Goal: Transaction & Acquisition: Purchase product/service

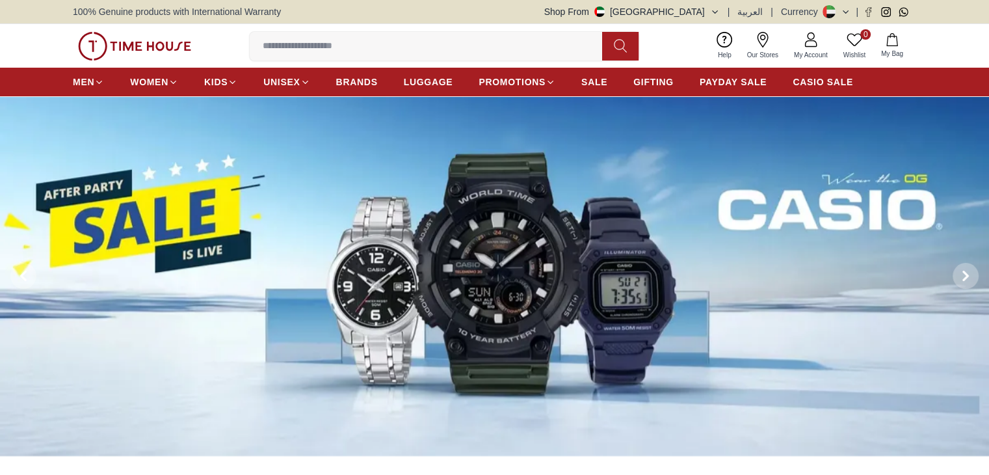
click at [475, 240] on img at bounding box center [494, 276] width 989 height 360
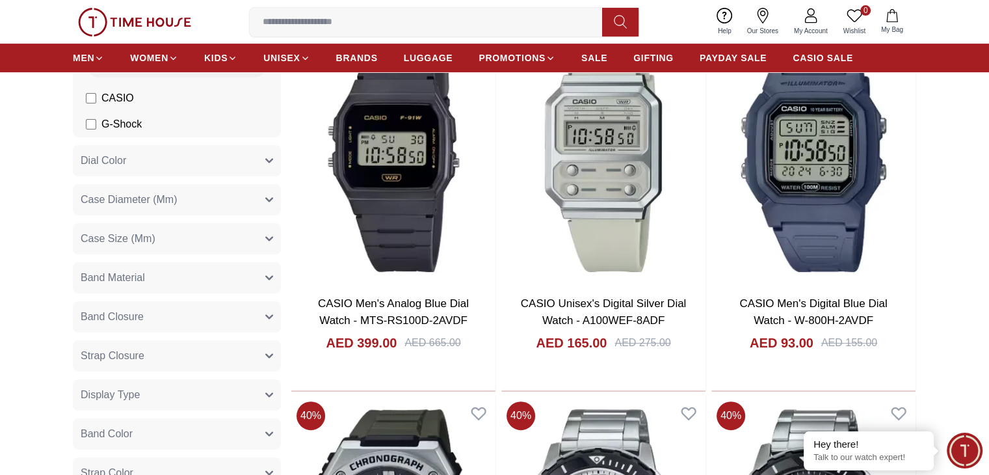
scroll to position [585, 0]
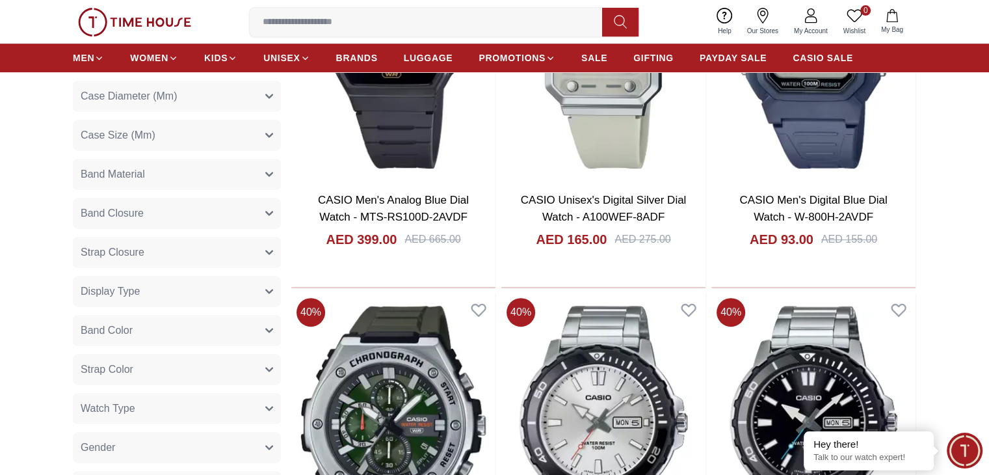
click at [193, 293] on button "Display Type" at bounding box center [177, 291] width 208 height 31
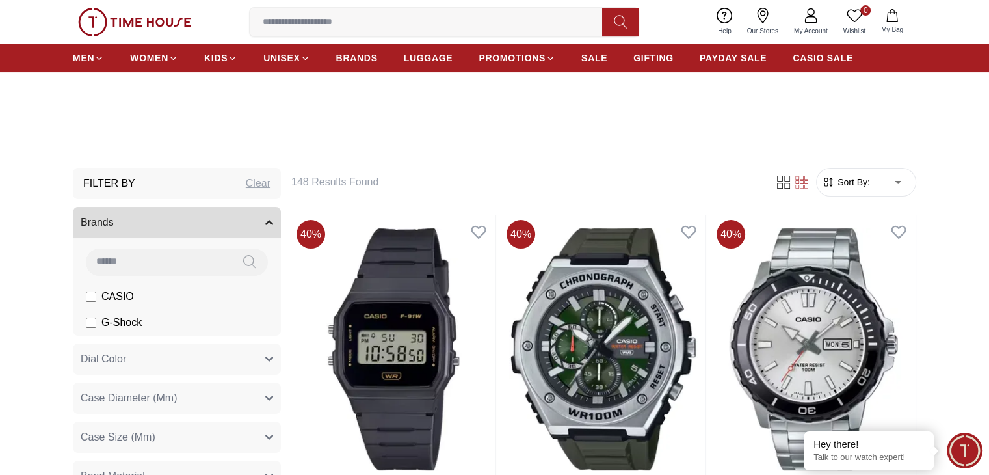
scroll to position [195, 0]
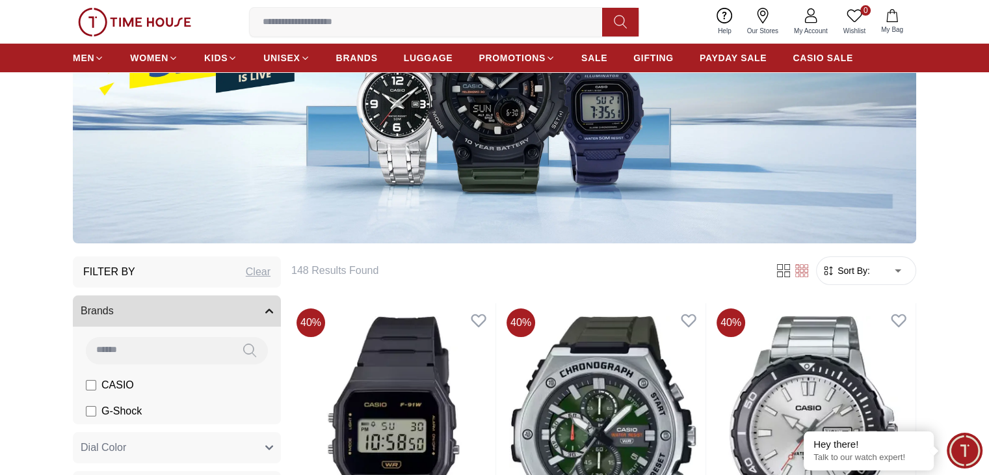
click at [860, 270] on span "Sort By:" at bounding box center [852, 270] width 35 height 13
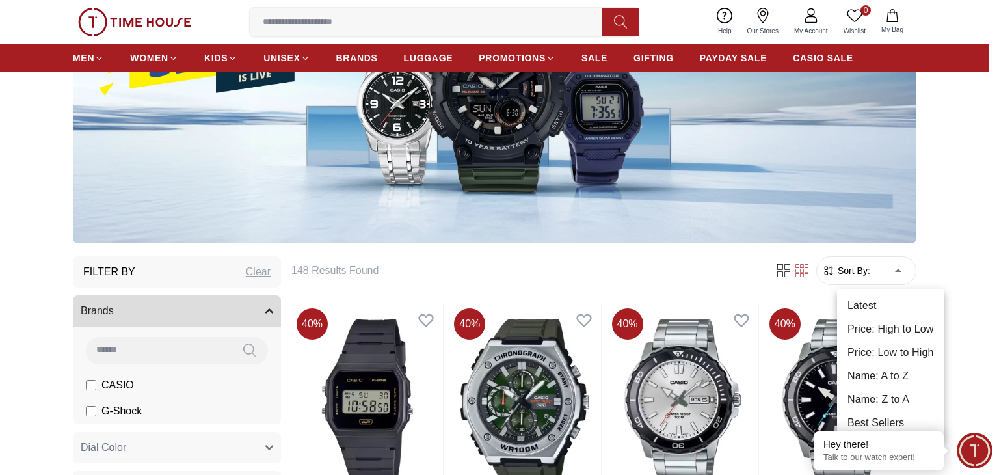
click at [894, 352] on li "Price: Low to High" at bounding box center [890, 352] width 107 height 23
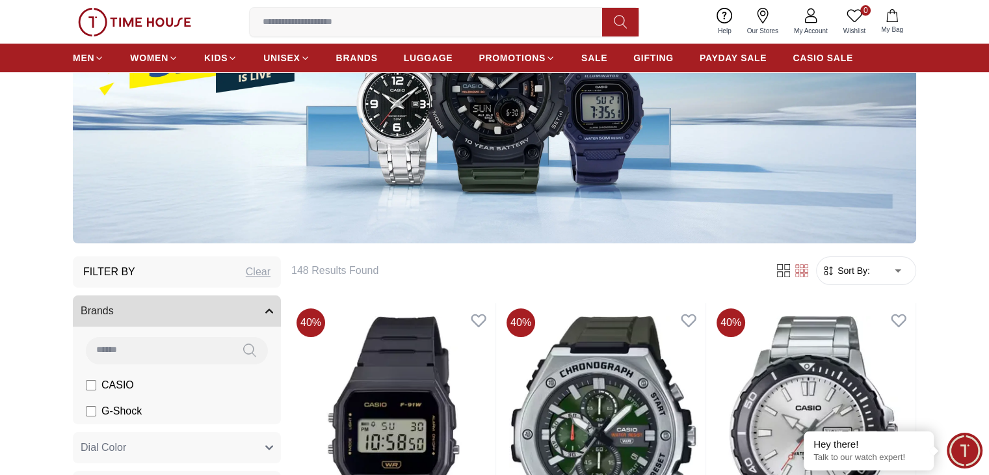
type input "*"
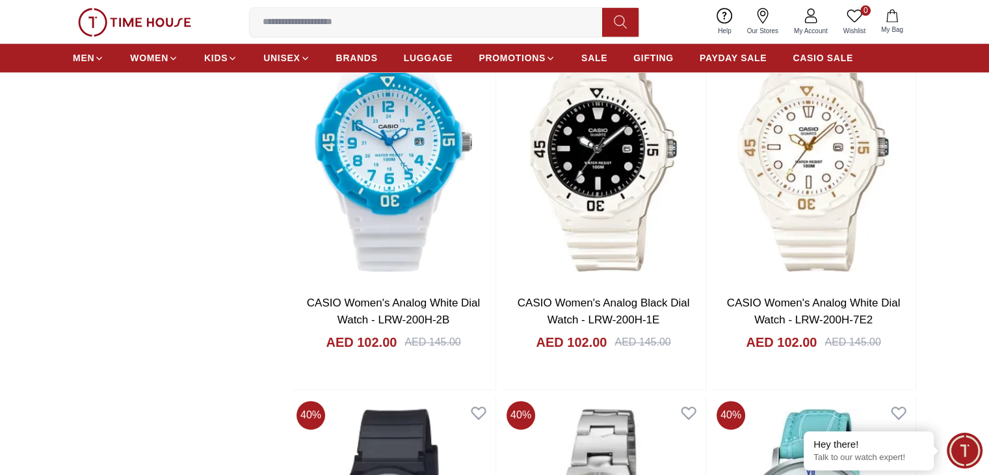
scroll to position [1691, 0]
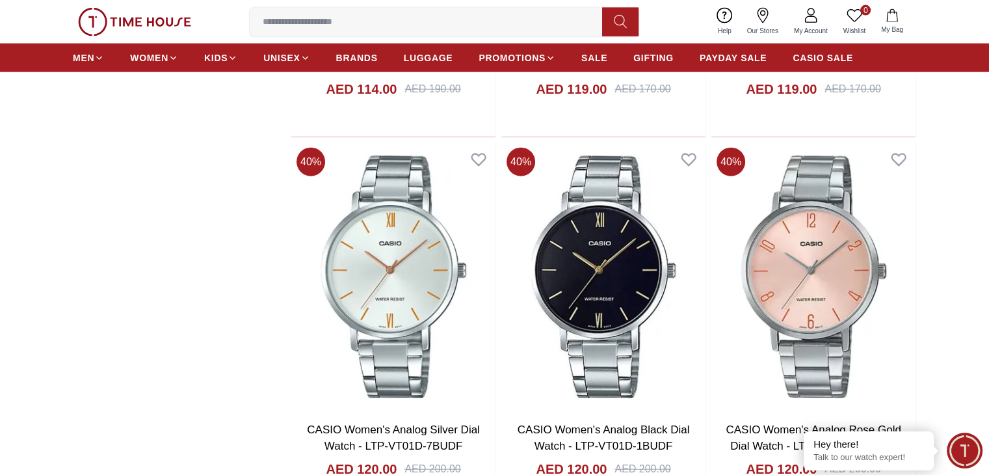
scroll to position [3187, 0]
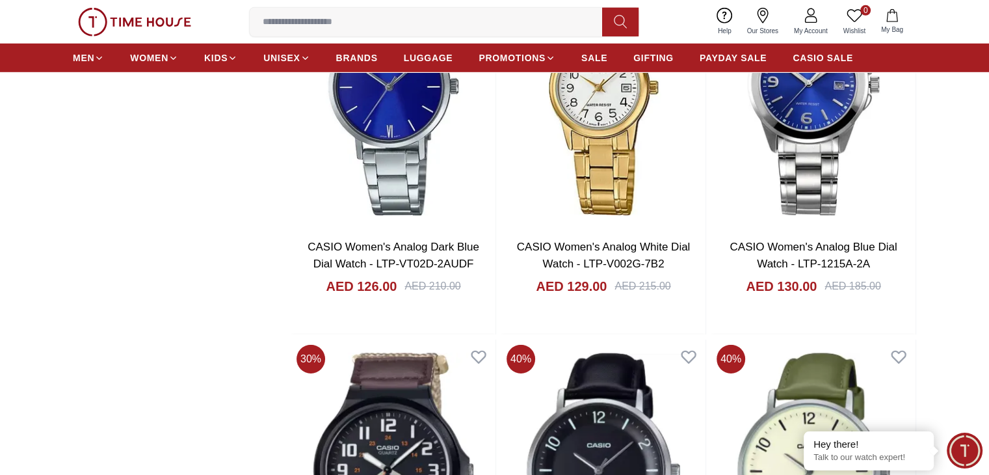
scroll to position [4033, 0]
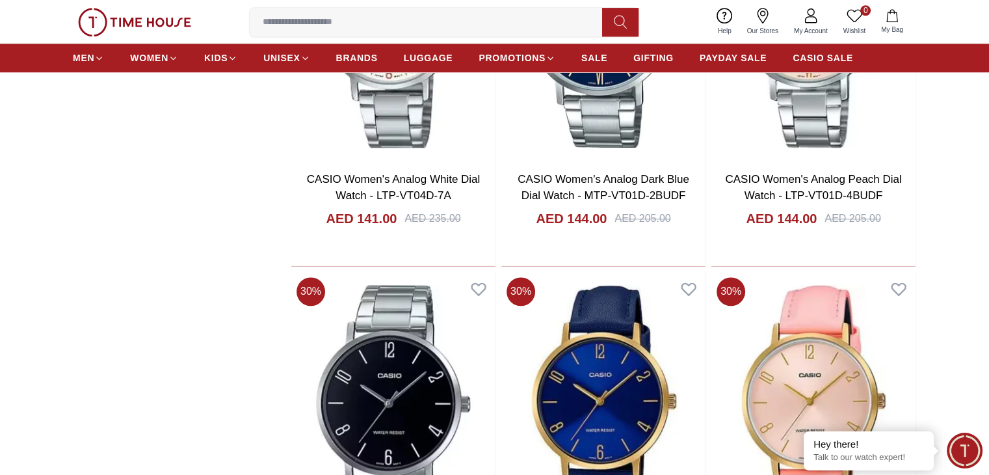
scroll to position [6310, 0]
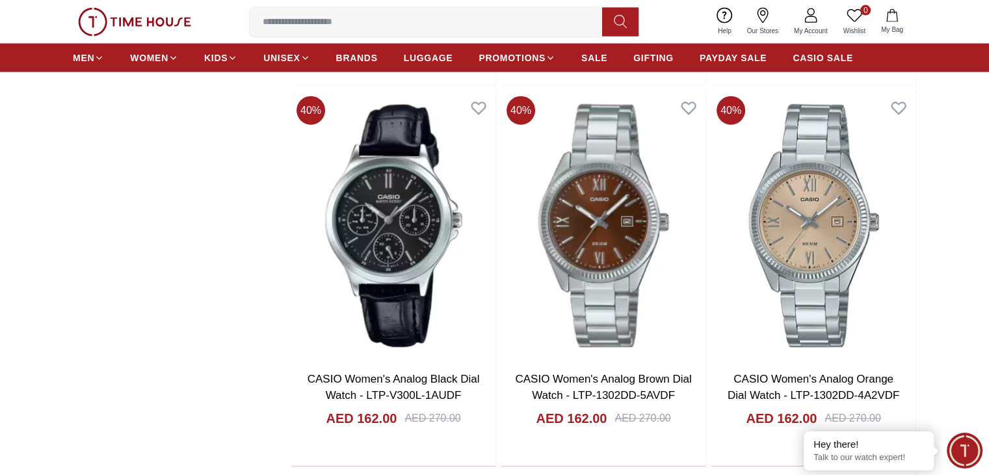
scroll to position [8131, 0]
